Goal: Task Accomplishment & Management: Manage account settings

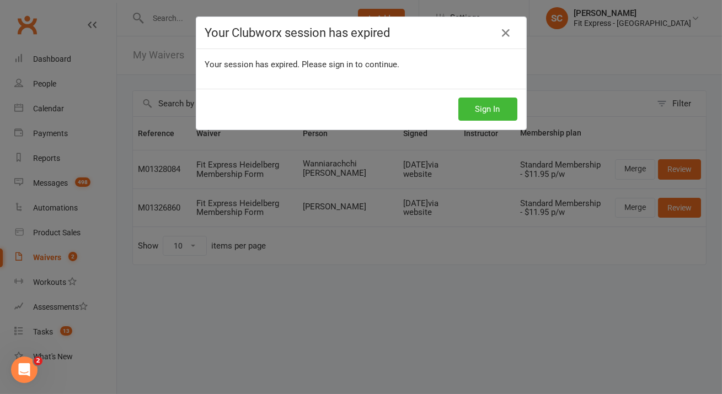
click at [492, 95] on div "Sign In" at bounding box center [361, 109] width 330 height 41
click at [493, 113] on button "Sign In" at bounding box center [487, 109] width 59 height 23
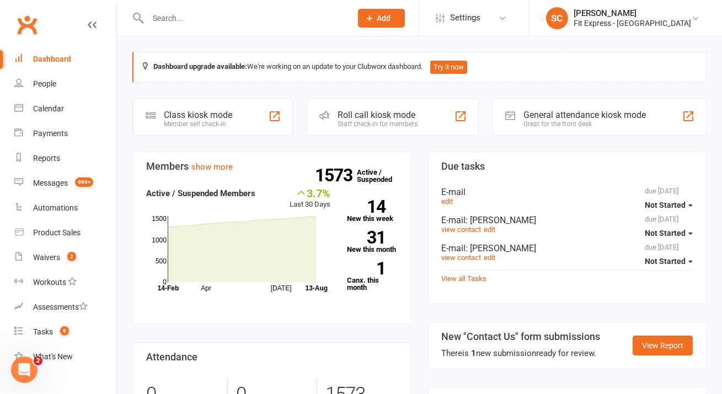
click at [250, 20] on input "text" at bounding box center [244, 17] width 199 height 15
paste input "[PERSON_NAME]"
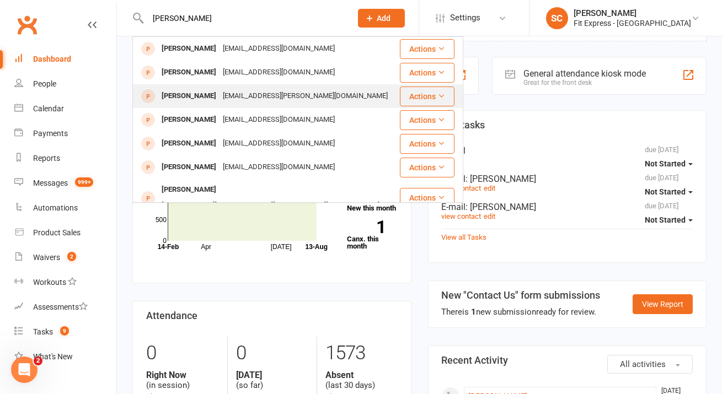
type input "[PERSON_NAME]"
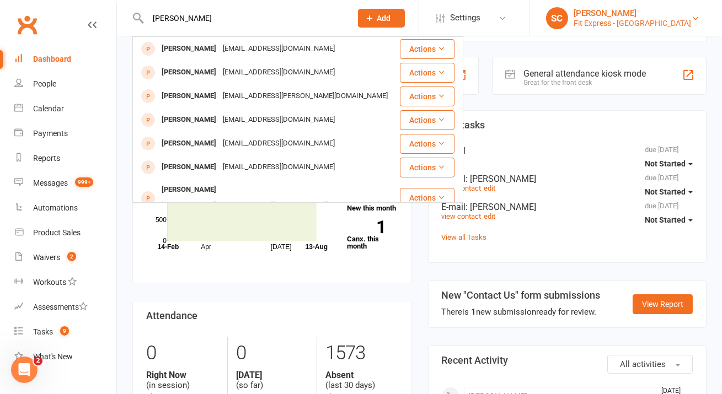
click at [676, 13] on link "SC [PERSON_NAME] Fit Express - Eltham" at bounding box center [625, 18] width 159 height 22
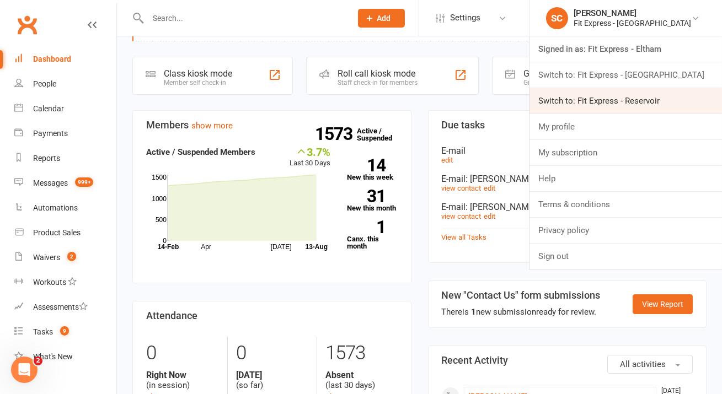
click at [663, 92] on link "Switch to: Fit Express - Reservoir" at bounding box center [626, 100] width 193 height 25
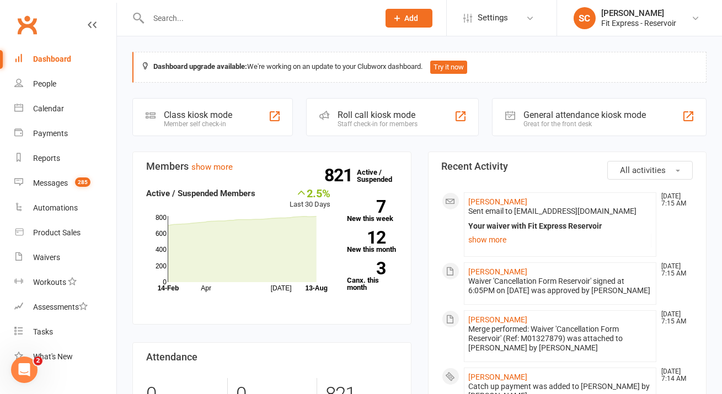
click at [220, 18] on input "text" at bounding box center [258, 17] width 226 height 15
paste input "Hudeyfa Amin"
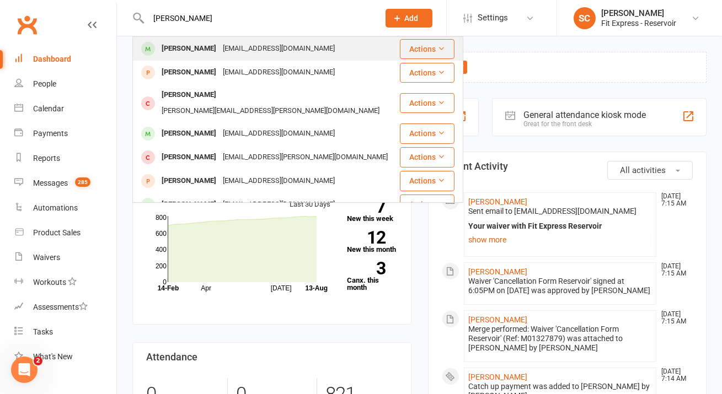
type input "[PERSON_NAME]"
click at [220, 47] on div "Hudeyfaamin12@gmail.com" at bounding box center [279, 49] width 119 height 16
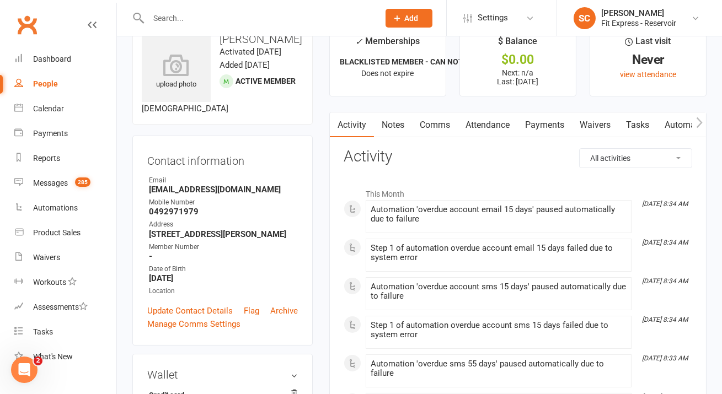
scroll to position [28, 0]
click at [559, 123] on link "Payments" at bounding box center [544, 125] width 55 height 25
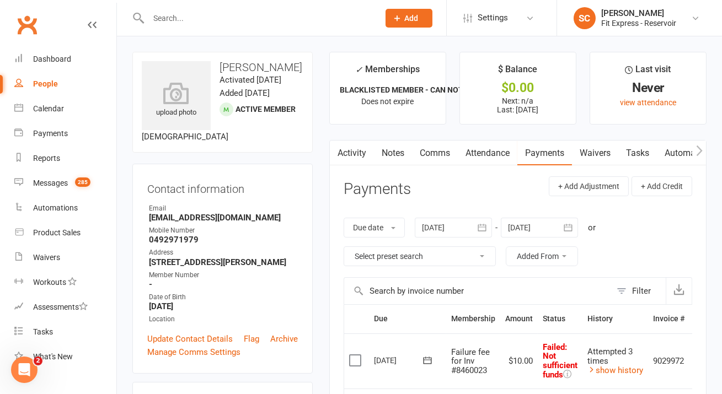
click at [451, 221] on div at bounding box center [453, 228] width 77 height 20
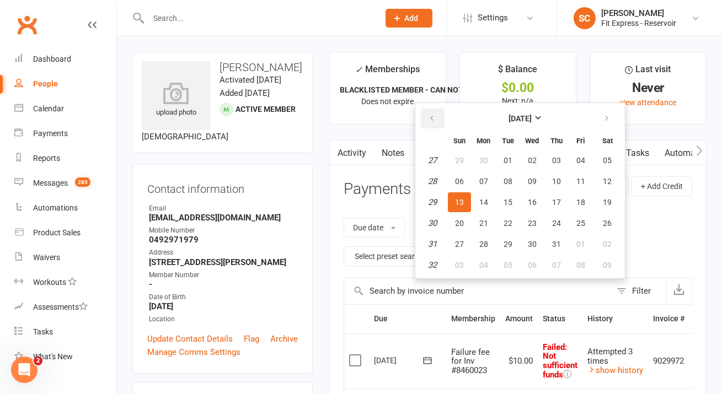
click at [437, 110] on button "button" at bounding box center [433, 119] width 24 height 20
click at [436, 111] on button "button" at bounding box center [433, 119] width 24 height 20
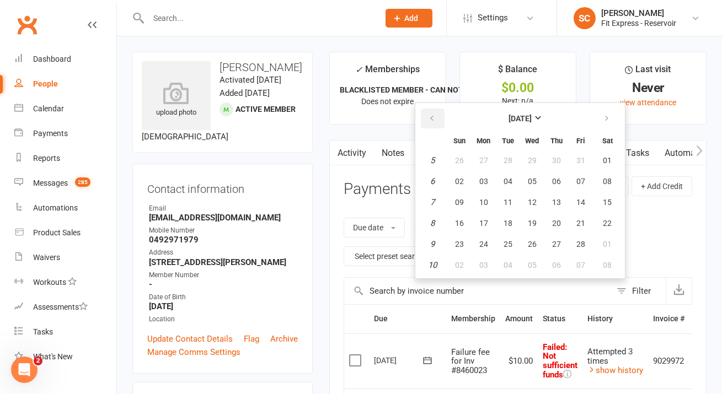
click at [436, 111] on button "button" at bounding box center [433, 119] width 24 height 20
click at [510, 158] on span "01" at bounding box center [508, 160] width 9 height 9
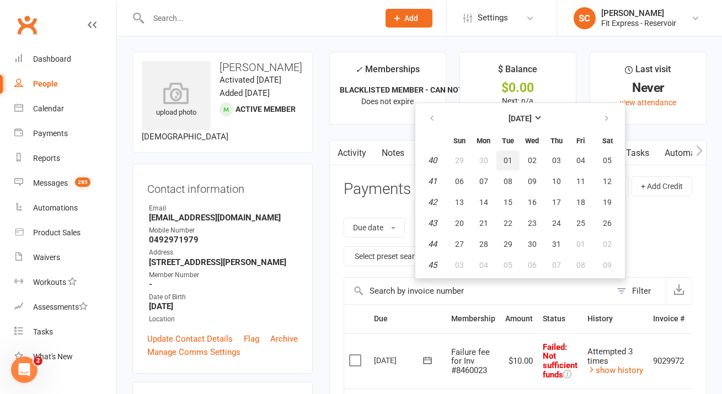
type input "01 Oct 2024"
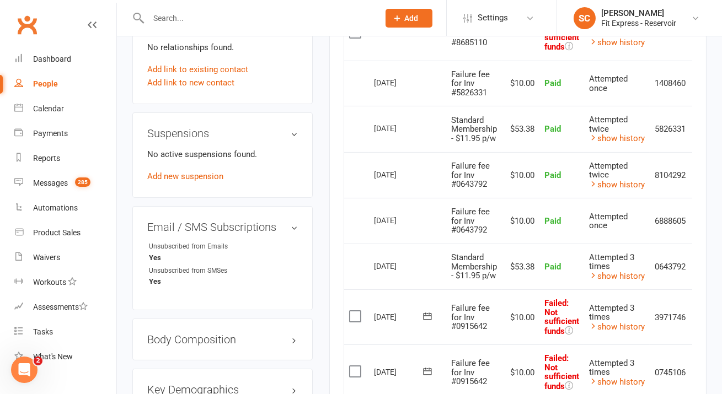
scroll to position [577, 0]
